Goal: Find specific page/section: Find specific page/section

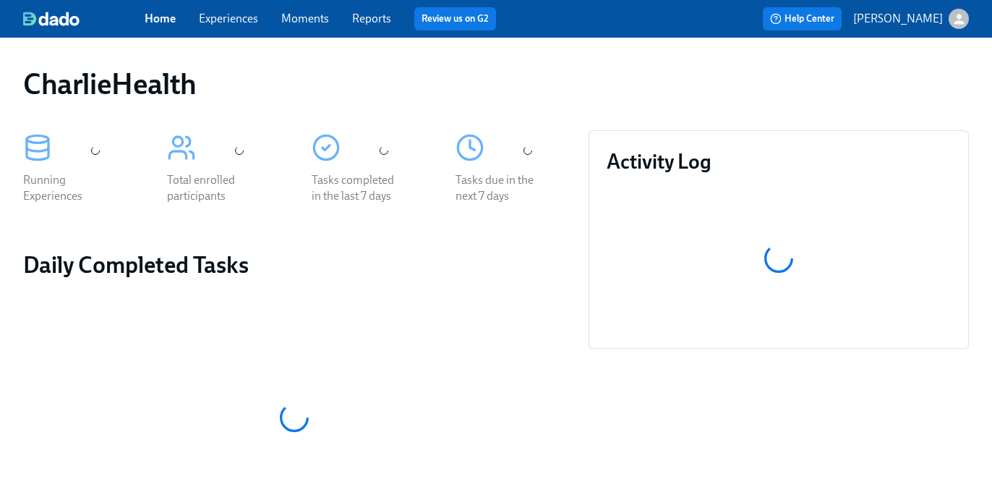
click at [236, 17] on link "Experiences" at bounding box center [228, 19] width 59 height 14
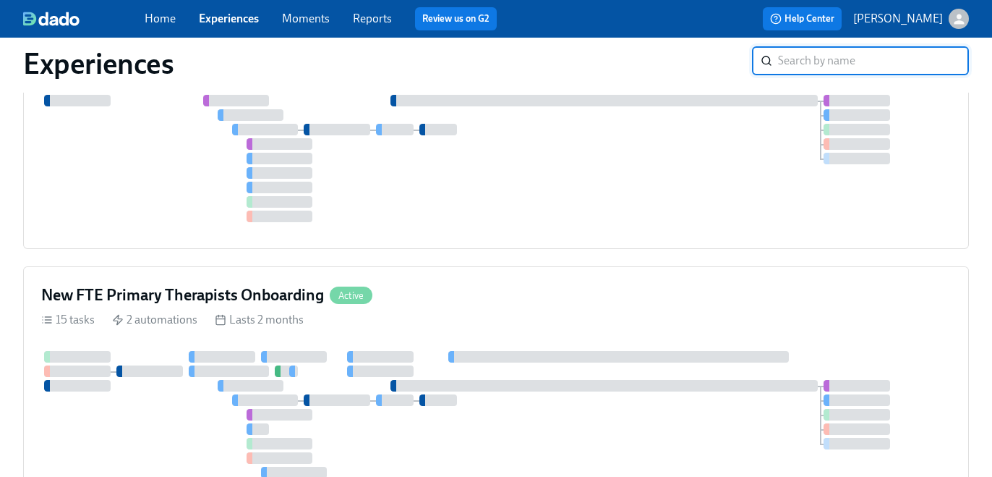
scroll to position [1103, 0]
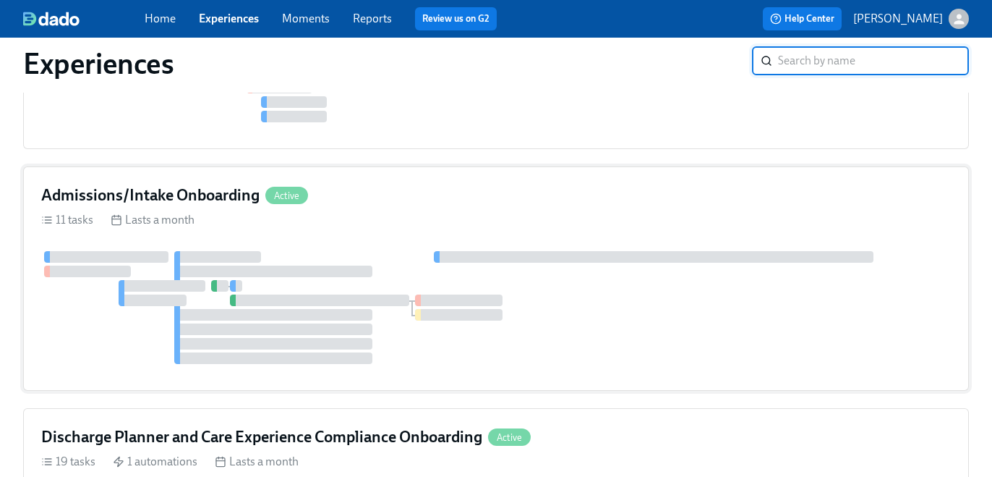
click at [356, 208] on div "Admissions/Intake Onboarding Active 11 tasks Lasts a month" at bounding box center [496, 278] width 946 height 224
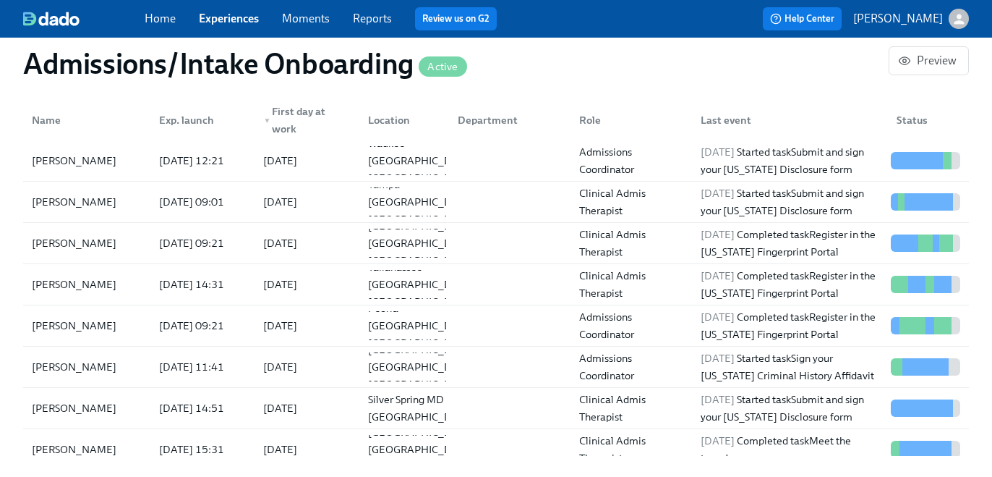
scroll to position [1224, 0]
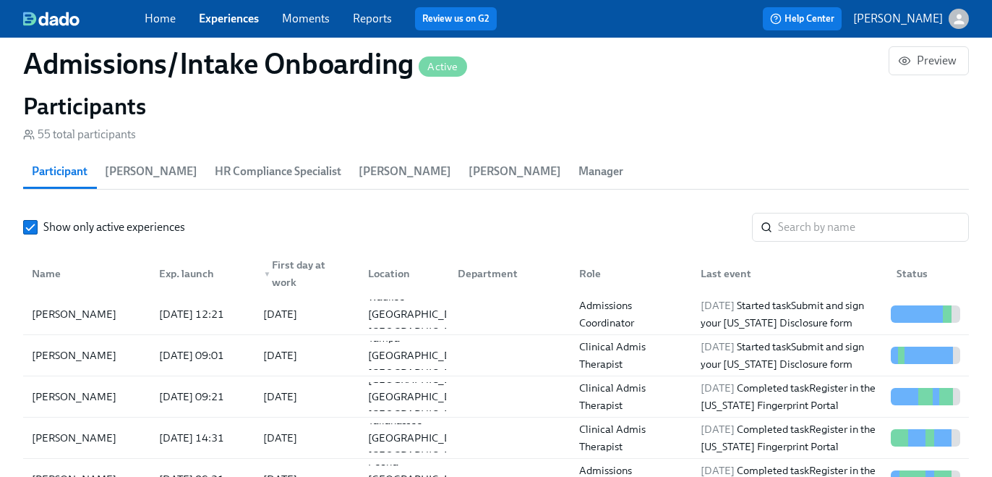
click at [299, 163] on span "HR Compliance Specialist" at bounding box center [278, 171] width 127 height 20
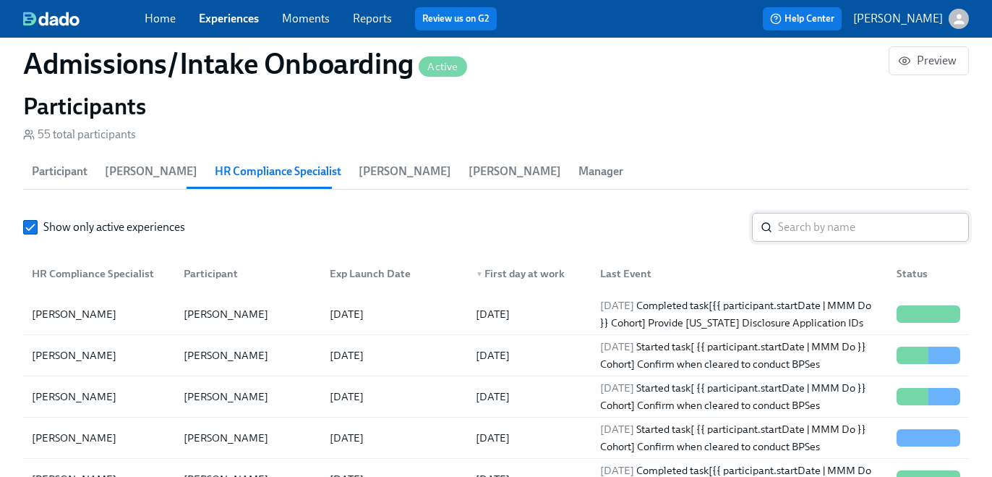
click at [876, 234] on input "search" at bounding box center [873, 227] width 191 height 29
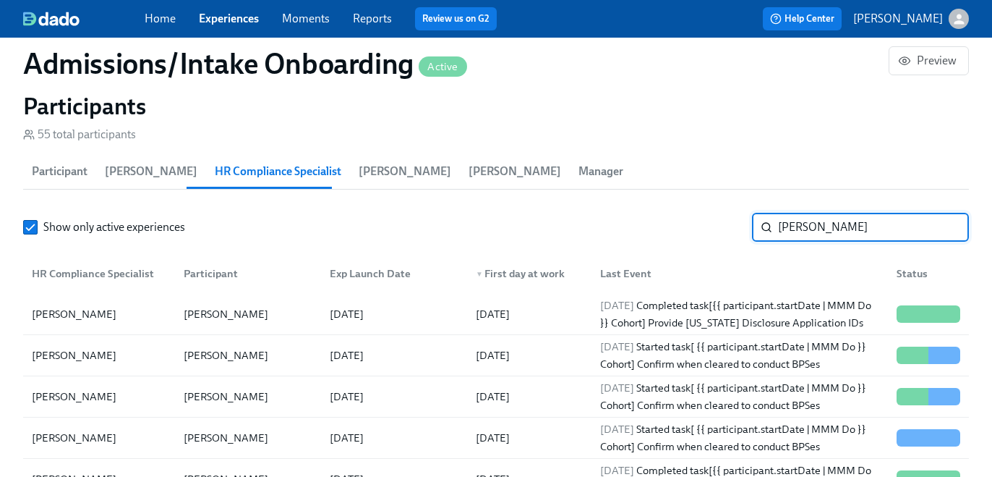
type input "[PERSON_NAME]"
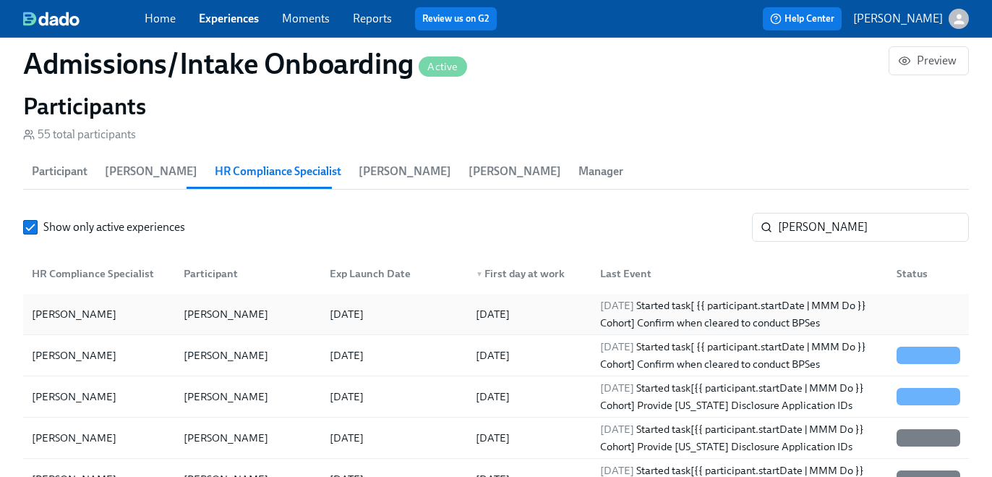
click at [954, 319] on div at bounding box center [925, 313] width 81 height 29
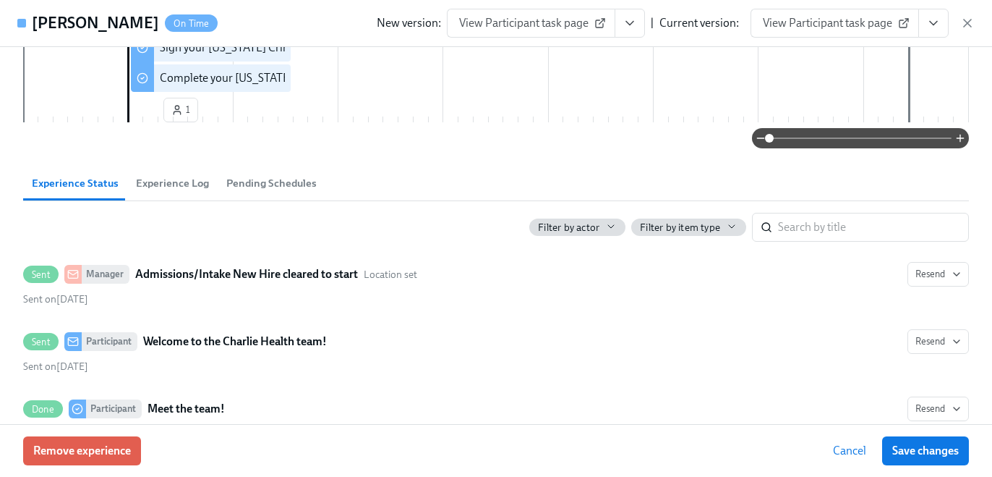
scroll to position [409, 0]
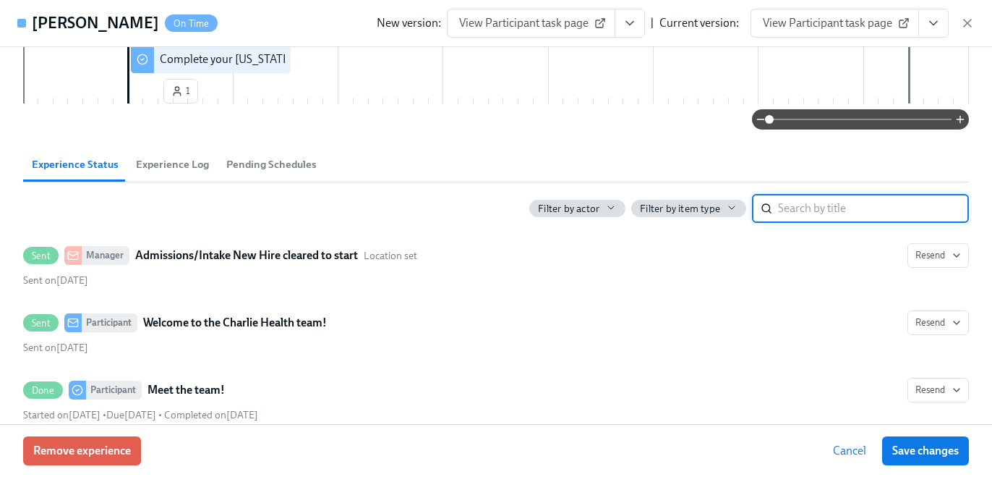
click at [819, 221] on input "search" at bounding box center [873, 208] width 191 height 29
type input "[US_STATE]"
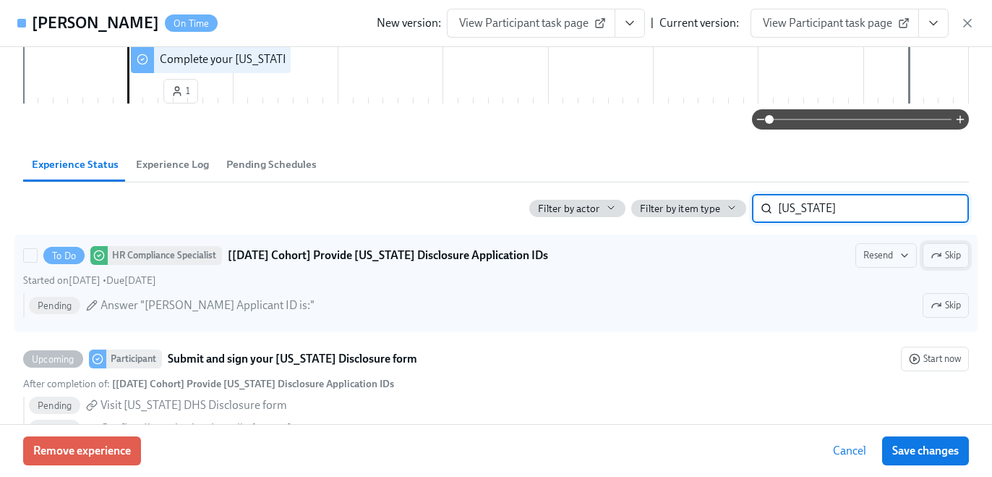
click at [950, 262] on button "Skip" at bounding box center [946, 255] width 46 height 25
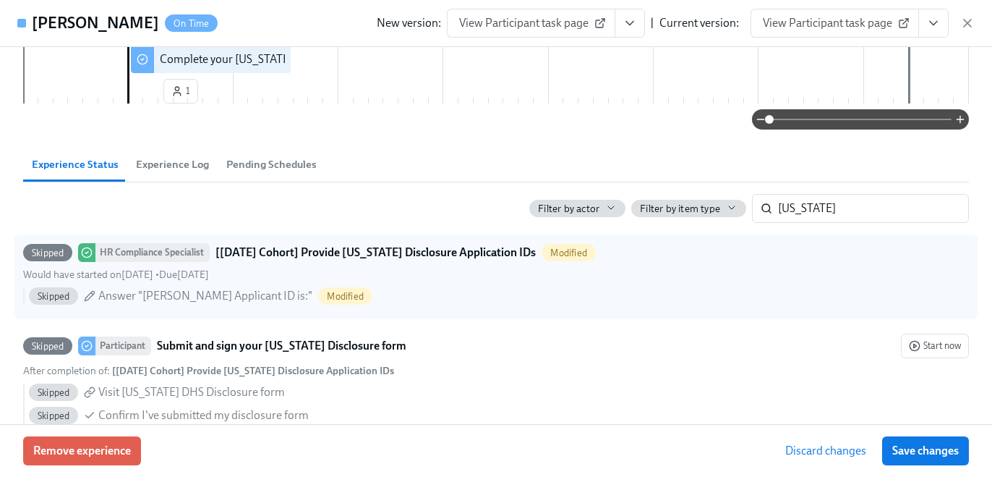
click at [949, 453] on span "Save changes" at bounding box center [925, 450] width 67 height 14
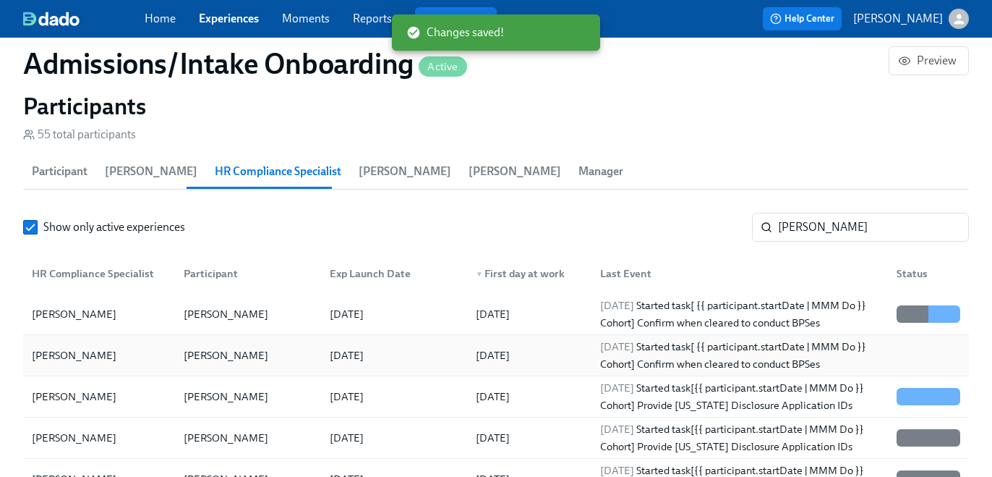
click at [902, 360] on div at bounding box center [925, 355] width 81 height 29
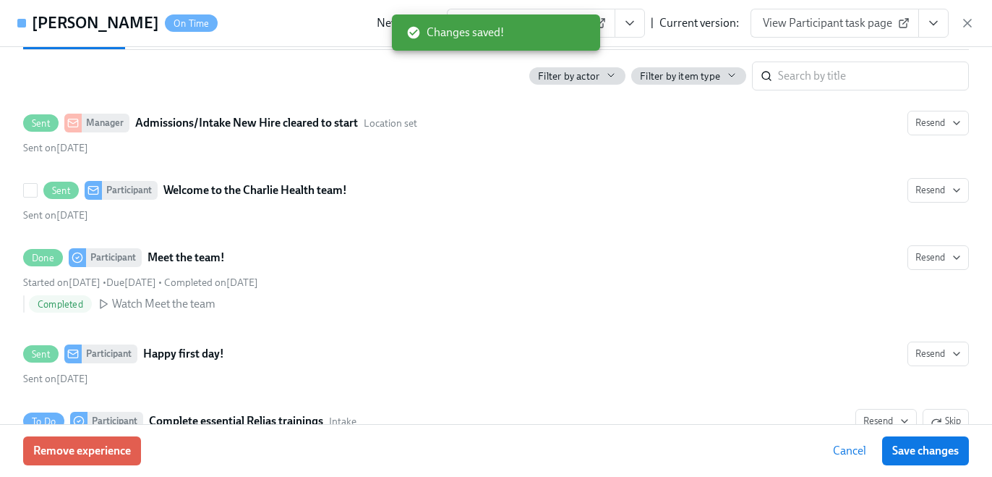
scroll to position [557, 0]
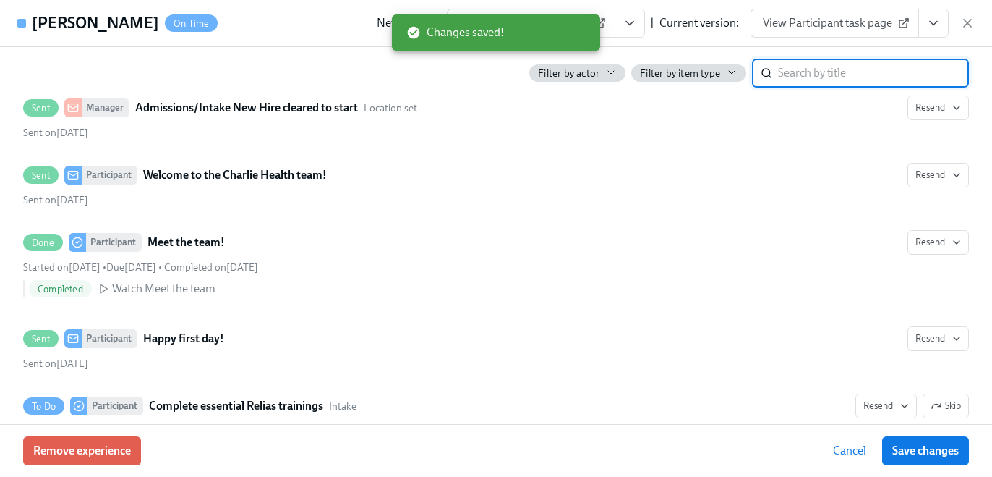
click at [808, 72] on input "search" at bounding box center [873, 73] width 191 height 29
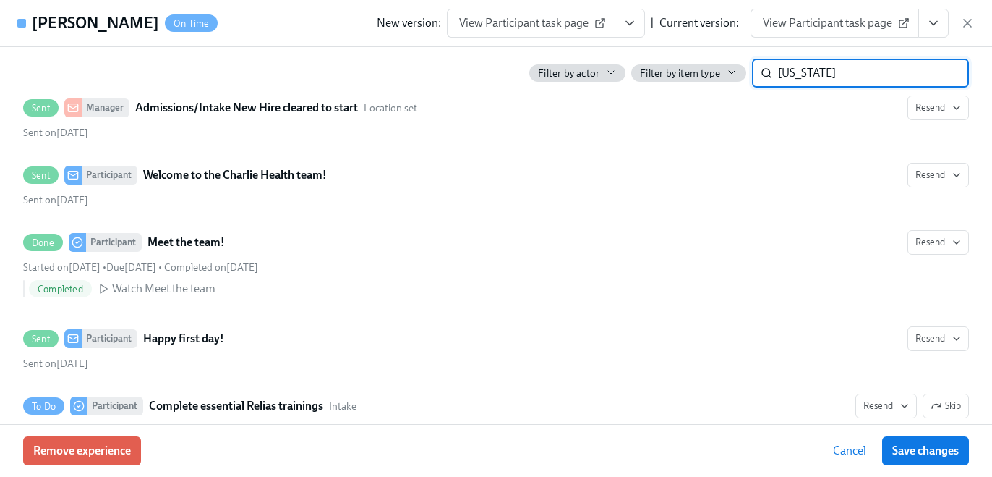
type input "[US_STATE]"
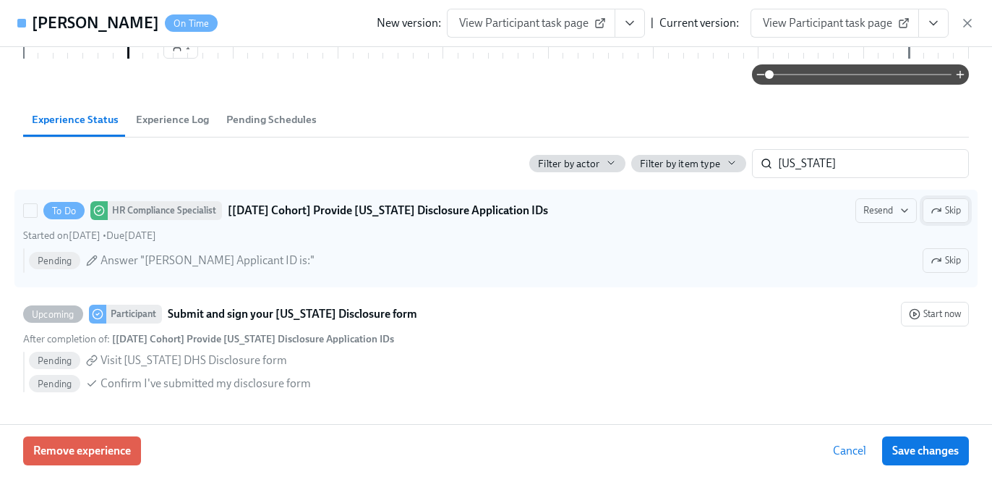
click at [954, 206] on span "Skip" at bounding box center [946, 210] width 30 height 14
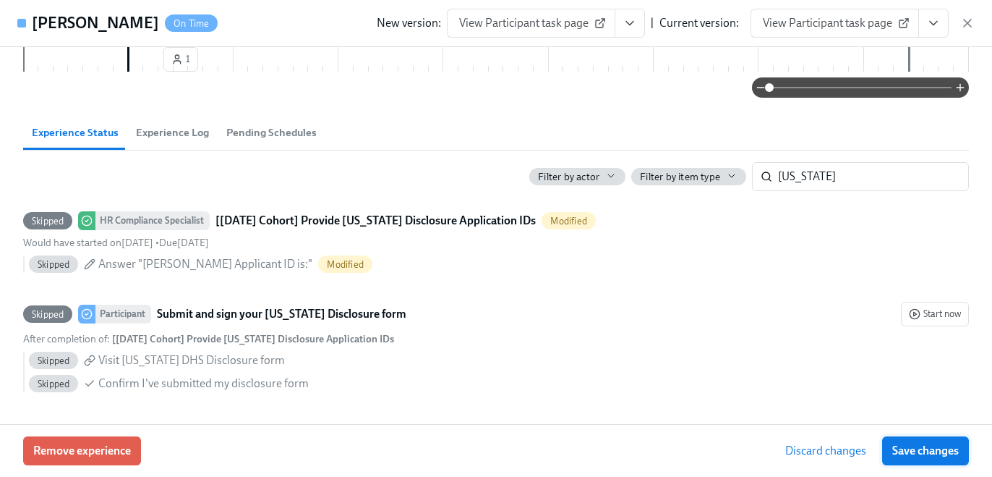
click at [919, 450] on span "Save changes" at bounding box center [925, 450] width 67 height 14
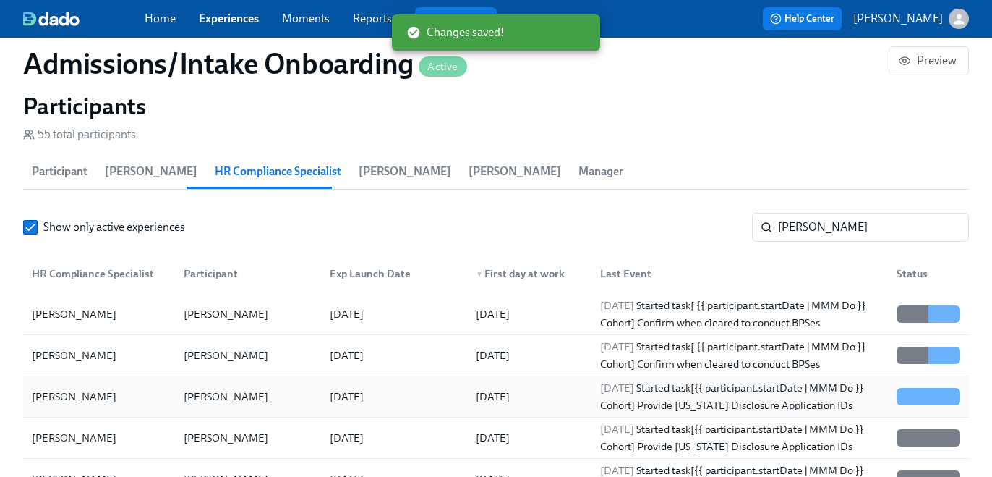
click at [863, 395] on div "[DATE] Started task [{{ participant.startDate | MMM Do }} Cohort] Provide [US_S…" at bounding box center [739, 396] width 291 height 35
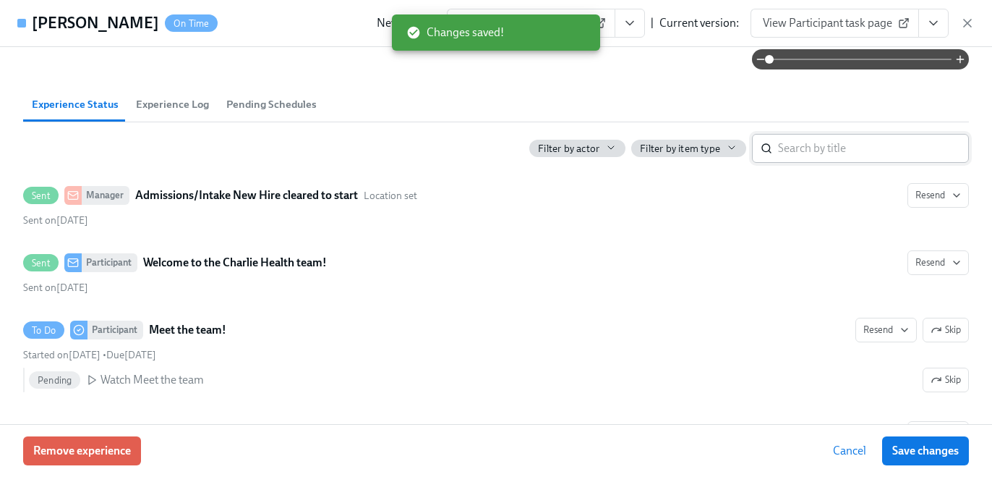
scroll to position [456, 0]
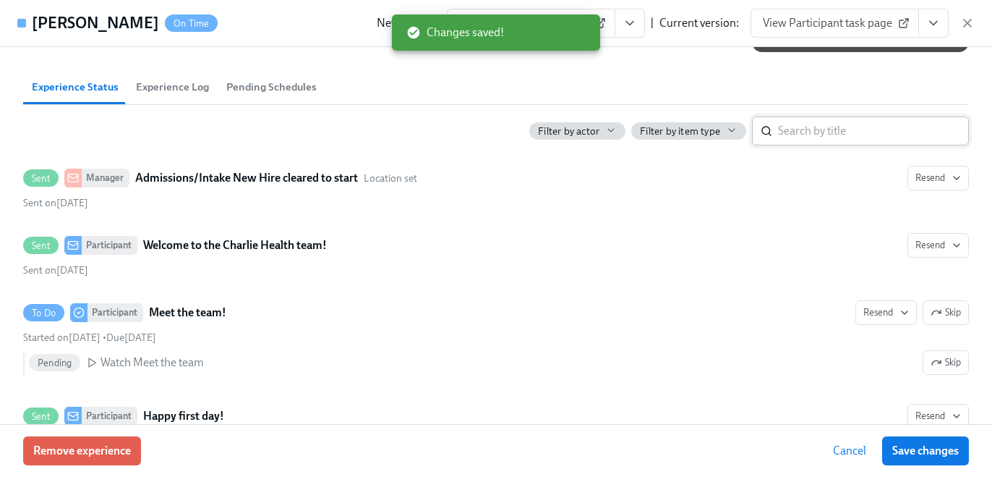
click at [795, 132] on input "search" at bounding box center [873, 130] width 191 height 29
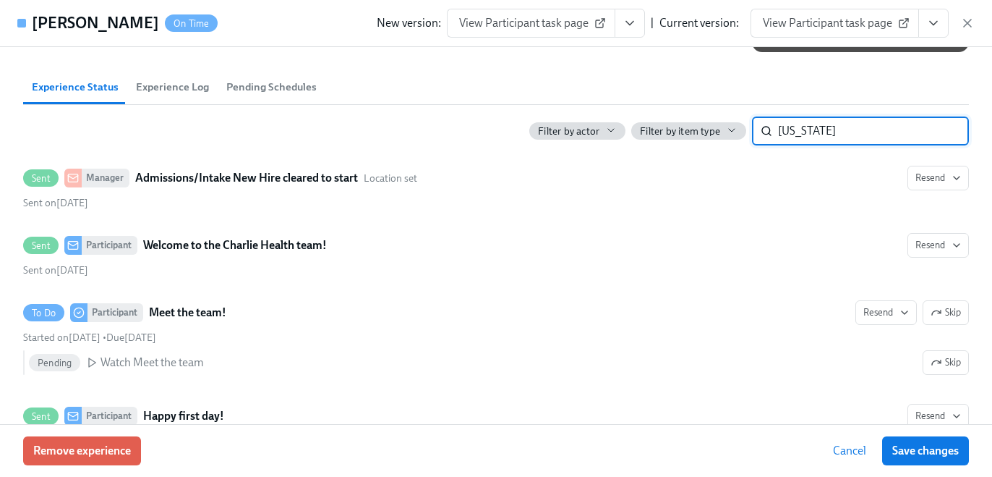
type input "[US_STATE]"
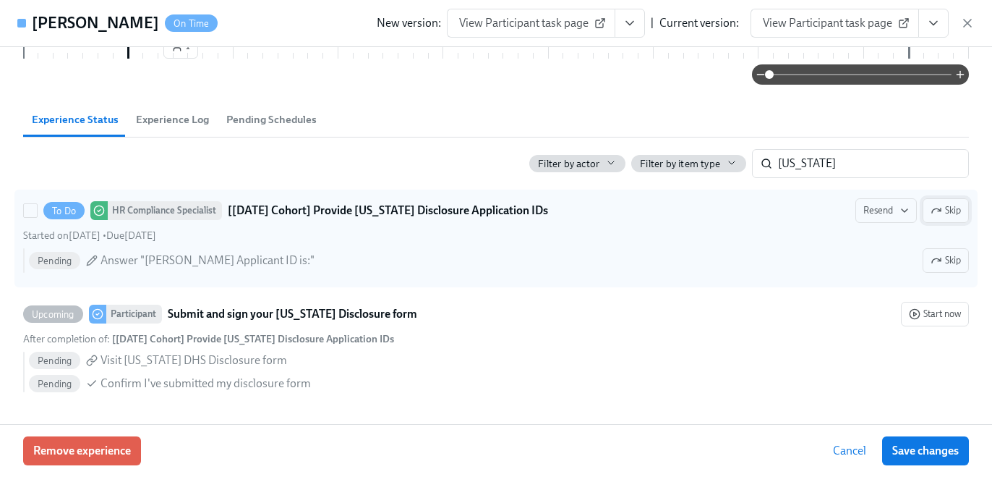
click at [933, 210] on icon "button" at bounding box center [937, 211] width 12 height 12
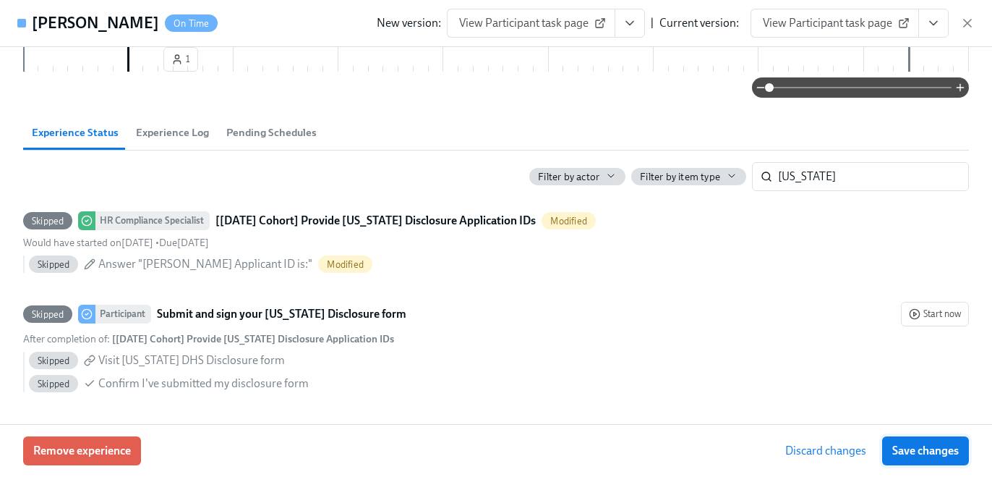
click at [944, 463] on button "Save changes" at bounding box center [925, 450] width 87 height 29
